Goal: Connect with others: Connect with others

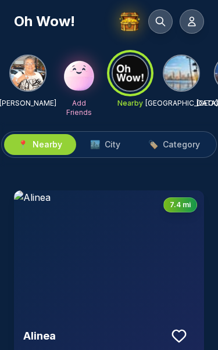
click at [37, 196] on img at bounding box center [109, 256] width 190 height 130
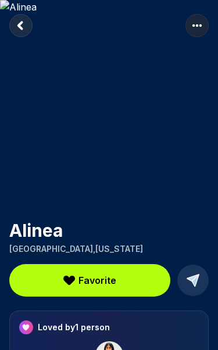
click at [110, 106] on img at bounding box center [109, 105] width 218 height 211
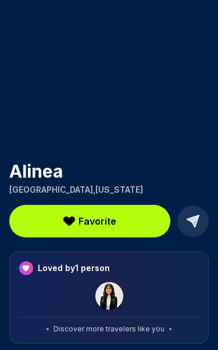
scroll to position [62, 0]
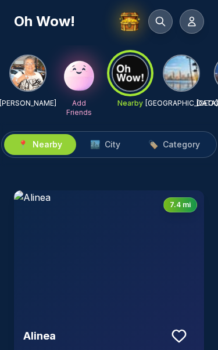
click at [116, 138] on button "🏙️ City" at bounding box center [105, 144] width 58 height 21
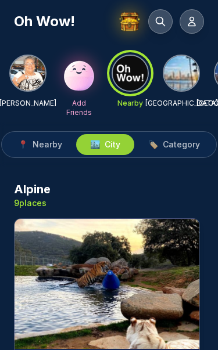
click at [32, 65] on img at bounding box center [27, 73] width 35 height 35
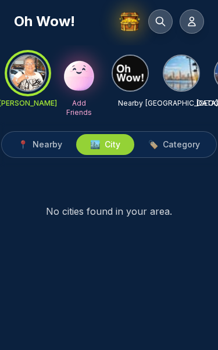
click at [198, 19] on button at bounding box center [192, 21] width 24 height 24
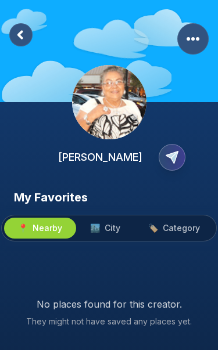
click at [176, 154] on icon "Copy Profile Link" at bounding box center [172, 158] width 12 height 12
click at [204, 102] on div "[PERSON_NAME]" at bounding box center [109, 94] width 218 height 189
click at [202, 34] on rect "More Options" at bounding box center [192, 38] width 31 height 31
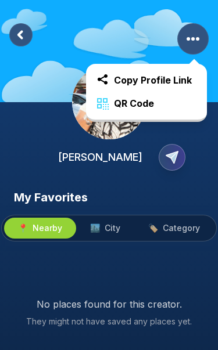
click at [208, 138] on div "[PERSON_NAME]" at bounding box center [109, 94] width 218 height 189
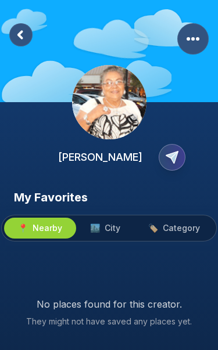
click at [109, 227] on span "City" at bounding box center [113, 229] width 16 height 12
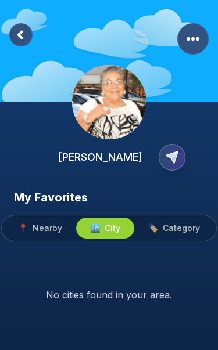
click at [40, 229] on span "Nearby" at bounding box center [48, 229] width 30 height 12
